Goal: Use online tool/utility

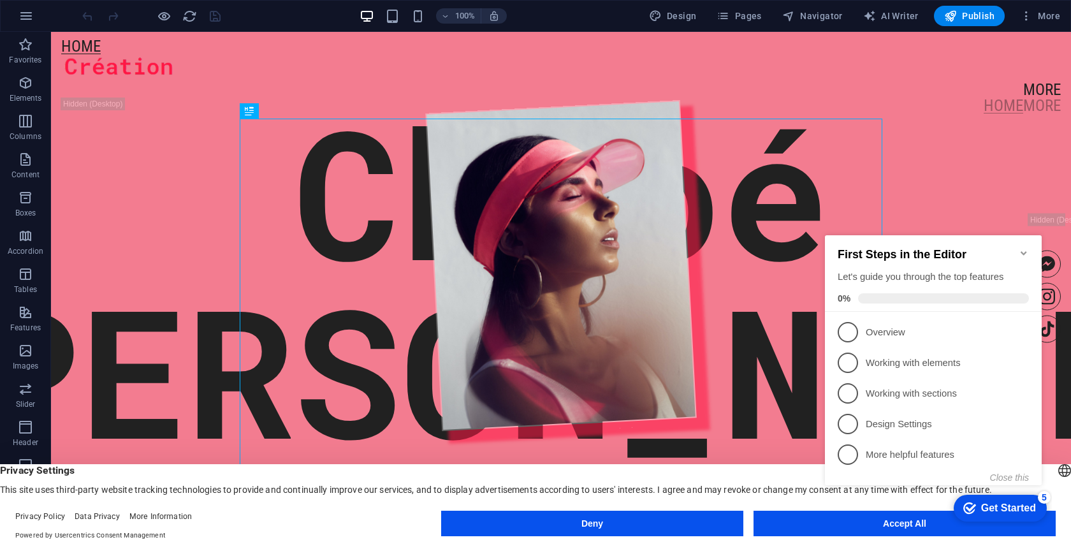
click at [1022, 248] on icon "Minimize checklist" at bounding box center [1024, 253] width 10 height 10
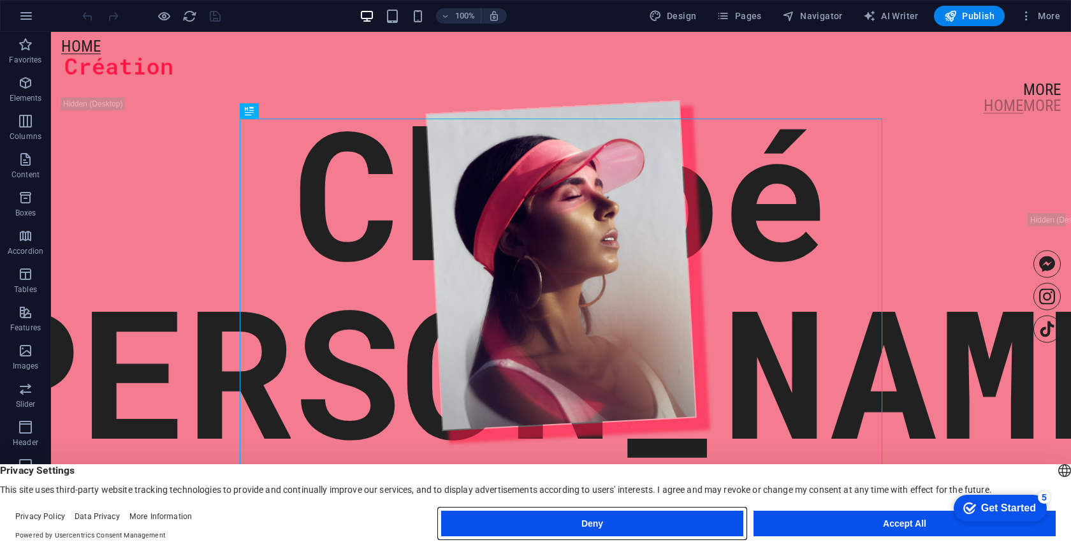
click at [681, 531] on button "Deny" at bounding box center [592, 524] width 302 height 26
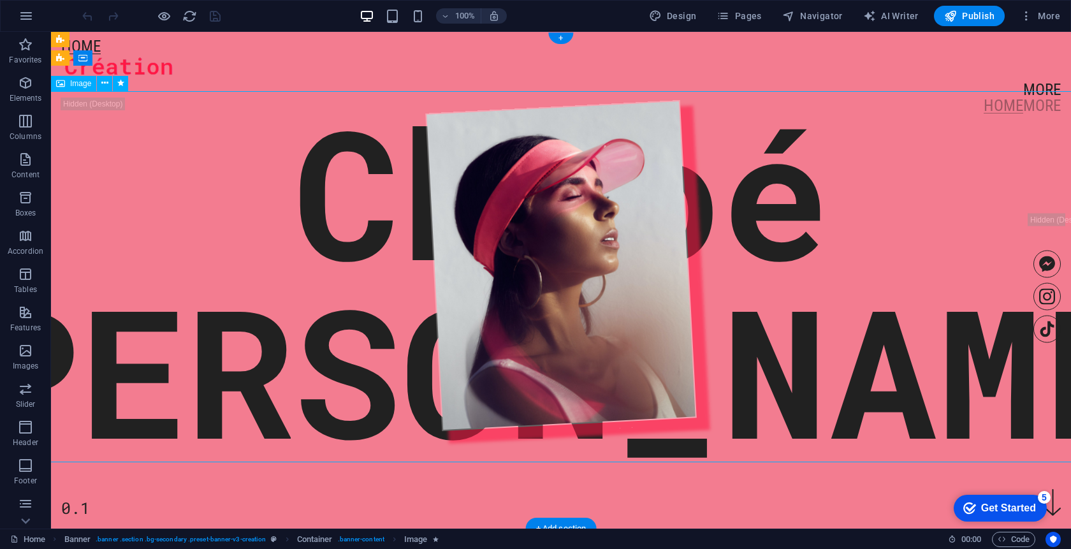
drag, startPoint x: 585, startPoint y: 200, endPoint x: 495, endPoint y: 274, distance: 116.4
click at [485, 282] on figure at bounding box center [561, 265] width 1036 height 371
click at [355, 212] on figure at bounding box center [561, 265] width 1036 height 371
click at [18, 125] on icon "button" at bounding box center [25, 121] width 15 height 15
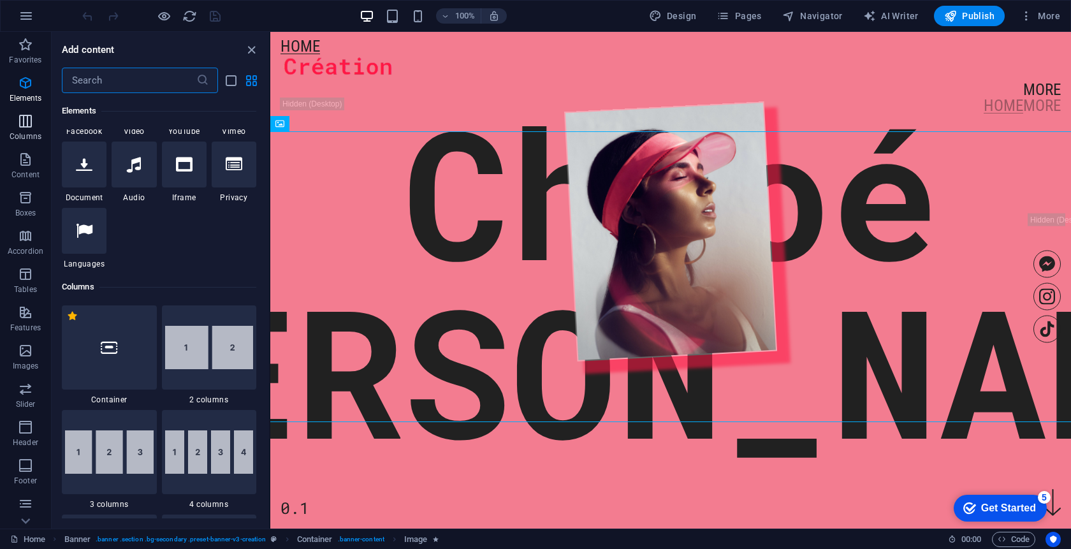
scroll to position [631, 0]
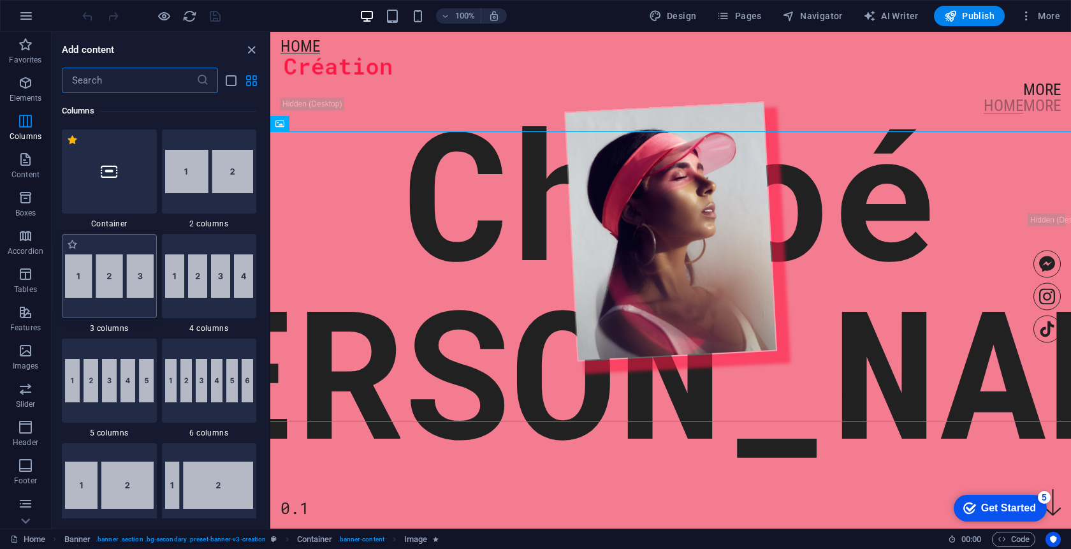
click at [138, 275] on img at bounding box center [109, 275] width 89 height 43
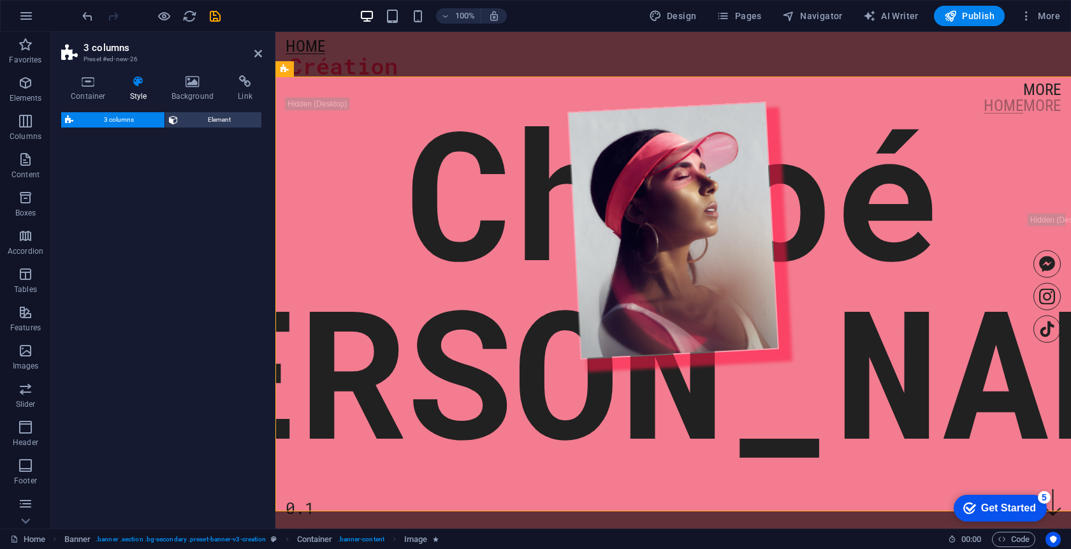
select select "rem"
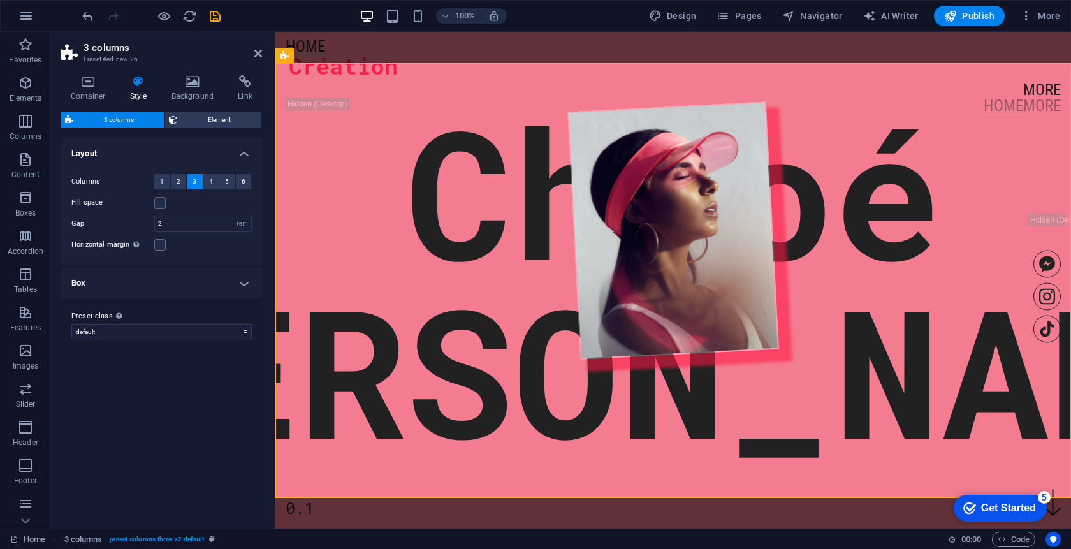
scroll to position [465, 0]
